Goal: Task Accomplishment & Management: Manage account settings

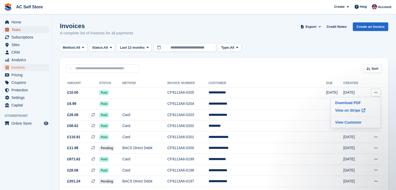
click at [24, 31] on span "Tasks" at bounding box center [26, 29] width 31 height 7
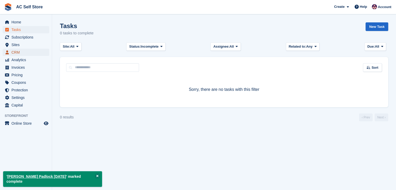
click at [28, 51] on span "CRM" at bounding box center [26, 52] width 31 height 7
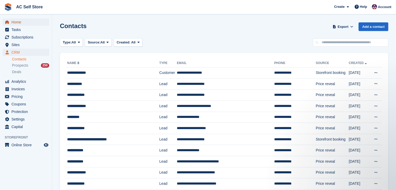
click at [13, 20] on span "Home" at bounding box center [26, 21] width 31 height 7
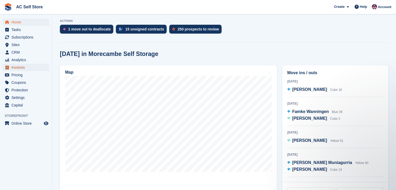
click at [18, 70] on span "Invoices" at bounding box center [26, 67] width 31 height 7
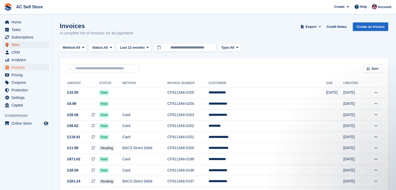
click at [24, 42] on span "Sites" at bounding box center [26, 44] width 31 height 7
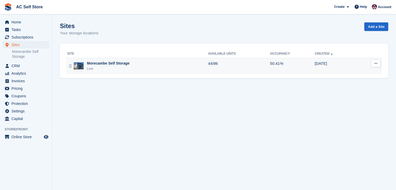
click at [373, 63] on button at bounding box center [376, 64] width 10 height 8
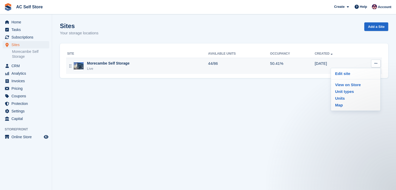
click at [284, 67] on td "50.41%" at bounding box center [292, 66] width 44 height 16
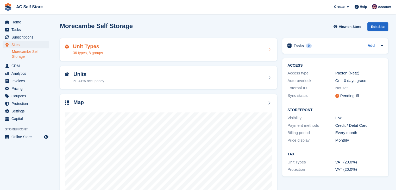
click at [267, 54] on div "Unit Types 36 types, 8 groups" at bounding box center [168, 49] width 207 height 12
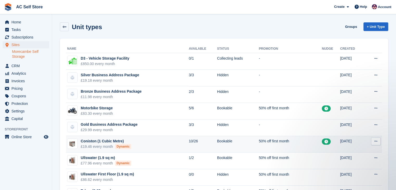
click at [376, 142] on icon at bounding box center [375, 140] width 3 height 3
click at [367, 149] on p "Edit unit type" at bounding box center [355, 151] width 45 height 7
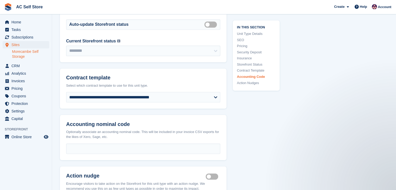
scroll to position [989, 0]
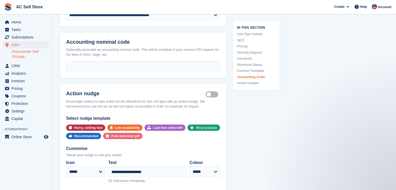
click at [191, 126] on div "button" at bounding box center [193, 127] width 6 height 6
select select "****"
type input "**********"
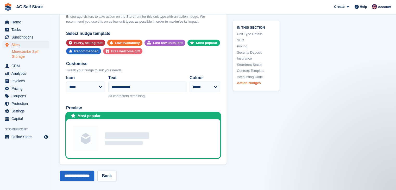
scroll to position [1119, 0]
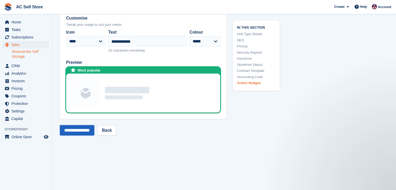
click at [92, 131] on input "**********" at bounding box center [77, 130] width 34 height 10
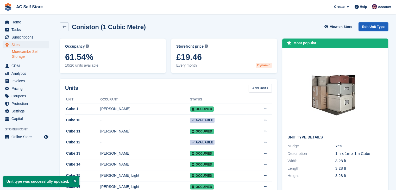
click at [380, 29] on link "Edit Unit Type" at bounding box center [373, 26] width 30 height 9
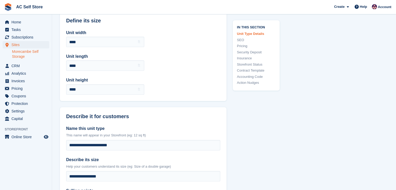
scroll to position [78, 0]
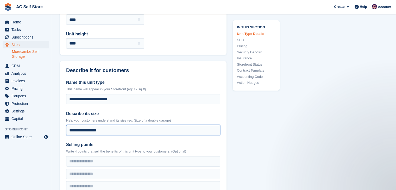
drag, startPoint x: 140, startPoint y: 131, endPoint x: 0, endPoint y: 94, distance: 145.1
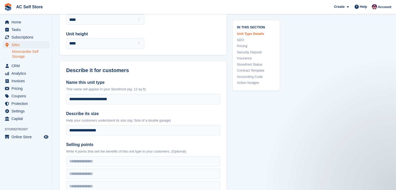
click at [213, 111] on label "Describe its size" at bounding box center [143, 114] width 154 height 6
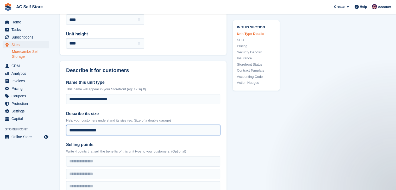
click at [213, 125] on input "**********" at bounding box center [143, 130] width 154 height 10
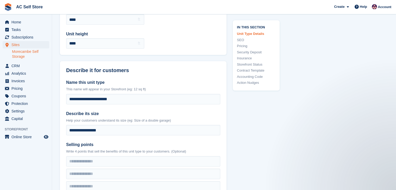
click at [212, 111] on label "Describe its size" at bounding box center [143, 114] width 154 height 6
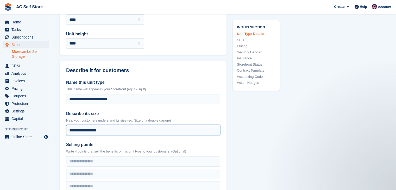
click at [212, 125] on input "**********" at bounding box center [143, 130] width 154 height 10
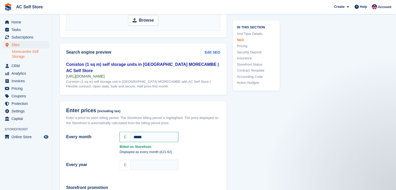
scroll to position [442, 0]
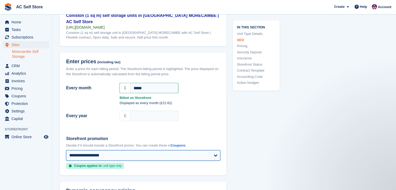
click at [139, 154] on select "**********" at bounding box center [143, 155] width 154 height 10
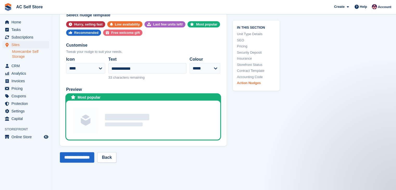
scroll to position [1093, 0]
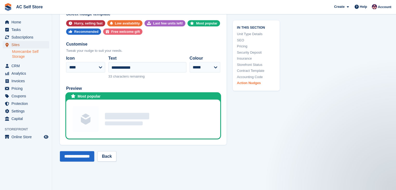
click at [31, 42] on span "Sites" at bounding box center [26, 44] width 31 height 7
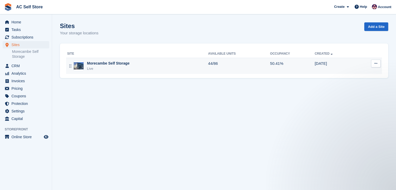
click at [164, 62] on div "Morecambe Self Storage Live" at bounding box center [137, 66] width 141 height 11
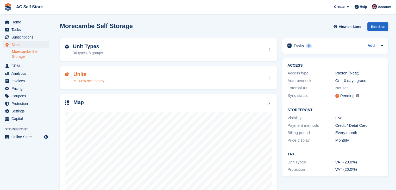
click at [242, 84] on div "Units 50.41% occupancy" at bounding box center [168, 77] width 207 height 12
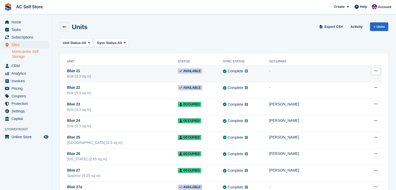
click at [376, 74] on button at bounding box center [376, 71] width 10 height 8
click at [358, 80] on p "Edit unit" at bounding box center [355, 81] width 45 height 7
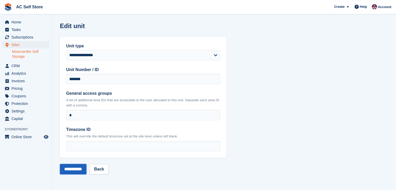
click at [62, 164] on input "**********" at bounding box center [73, 169] width 27 height 10
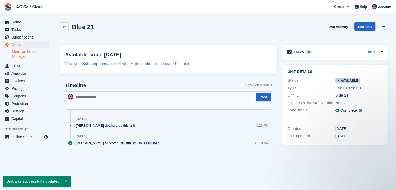
click at [65, 179] on button at bounding box center [66, 180] width 5 height 5
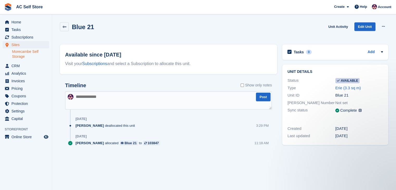
click at [29, 50] on link "Morecambe Self Storage" at bounding box center [30, 54] width 37 height 10
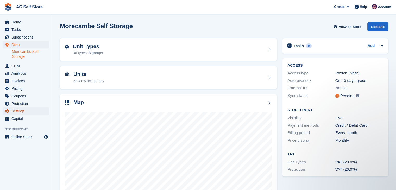
click at [37, 112] on span "Settings" at bounding box center [26, 110] width 31 height 7
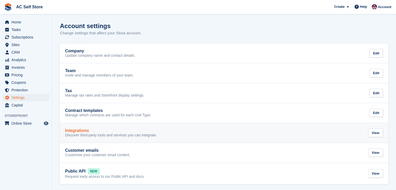
click at [110, 134] on p "Discover third-party tools and services you can integrate." at bounding box center [111, 135] width 92 height 5
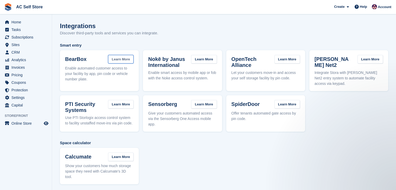
click at [113, 58] on link "Learn More" at bounding box center [120, 59] width 25 height 9
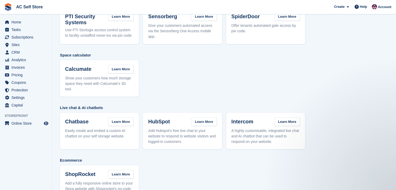
scroll to position [96, 0]
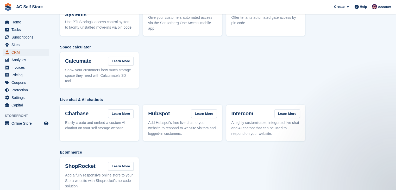
click at [24, 53] on span "CRM" at bounding box center [26, 52] width 31 height 7
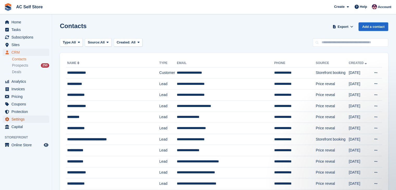
click at [21, 117] on span "Settings" at bounding box center [26, 119] width 31 height 7
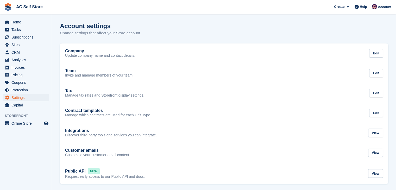
scroll to position [2, 0]
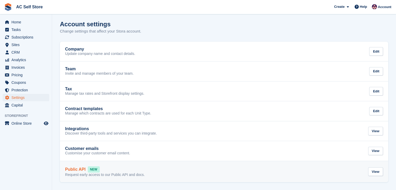
click at [123, 168] on div "Public API NEW" at bounding box center [105, 169] width 80 height 6
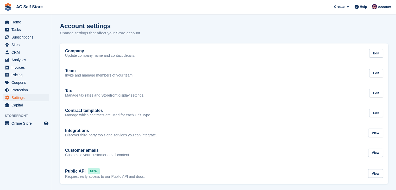
scroll to position [2, 0]
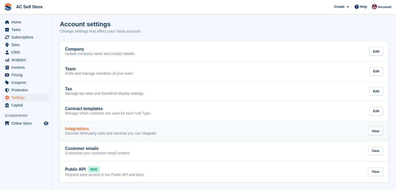
click at [119, 131] on p "Discover third-party tools and services you can integrate." at bounding box center [111, 133] width 92 height 5
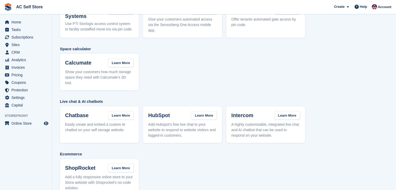
scroll to position [96, 0]
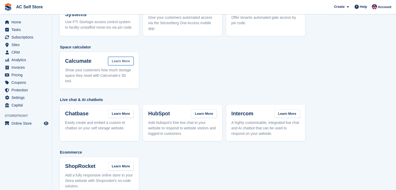
click at [122, 59] on link "Learn More" at bounding box center [120, 61] width 25 height 9
